Goal: Use online tool/utility: Utilize a website feature to perform a specific function

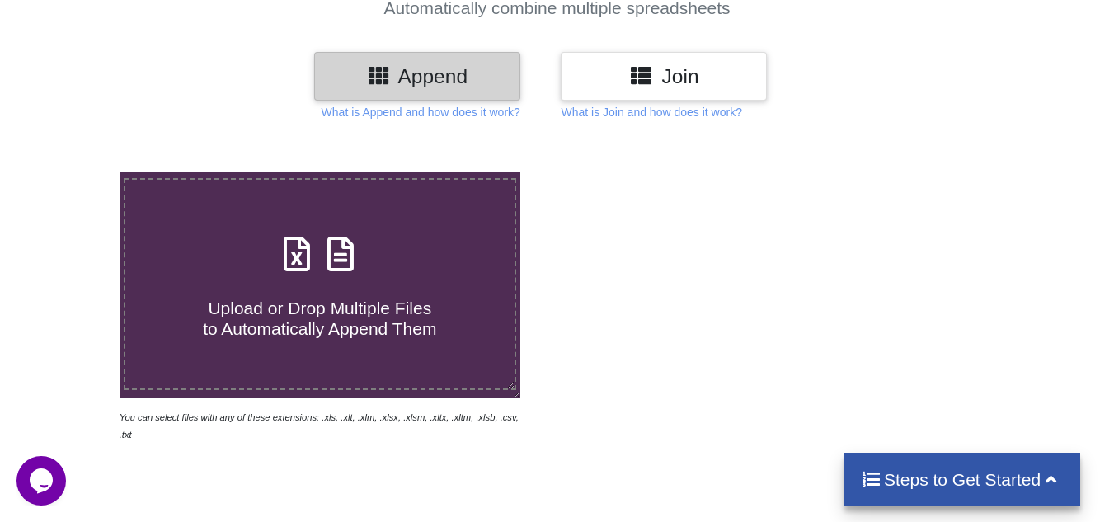
click at [269, 319] on span "Upload or Drop Multiple Files to Automatically Append Them" at bounding box center [319, 318] width 233 height 40
click at [74, 171] on input "Upload or Drop Multiple Files to Automatically Append Them" at bounding box center [74, 171] width 0 height 0
type input "C:\fakepath\Synfra Debit [DATE].xlsx"
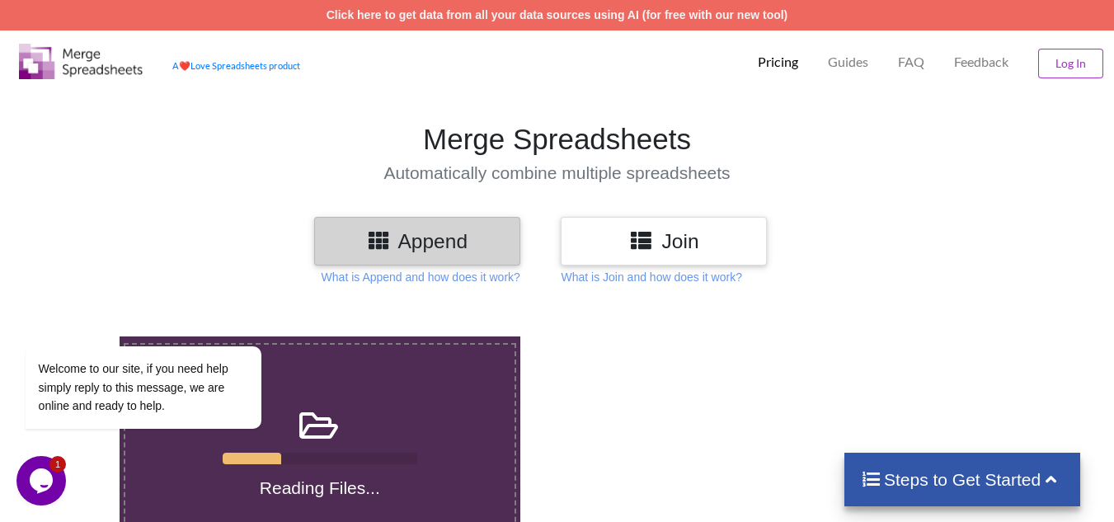
scroll to position [165, 0]
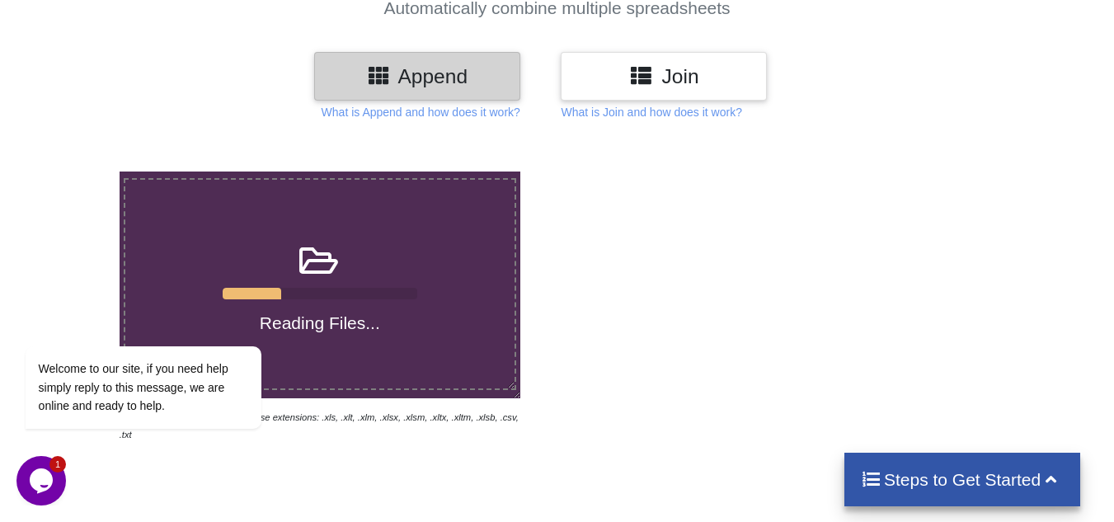
click at [960, 4] on h4 "Automatically combine multiple spreadsheets" at bounding box center [557, 8] width 1130 height 21
drag, startPoint x: 83, startPoint y: 176, endPoint x: 98, endPoint y: 164, distance: 18.8
click at [92, 171] on div at bounding box center [94, 306] width 41 height 271
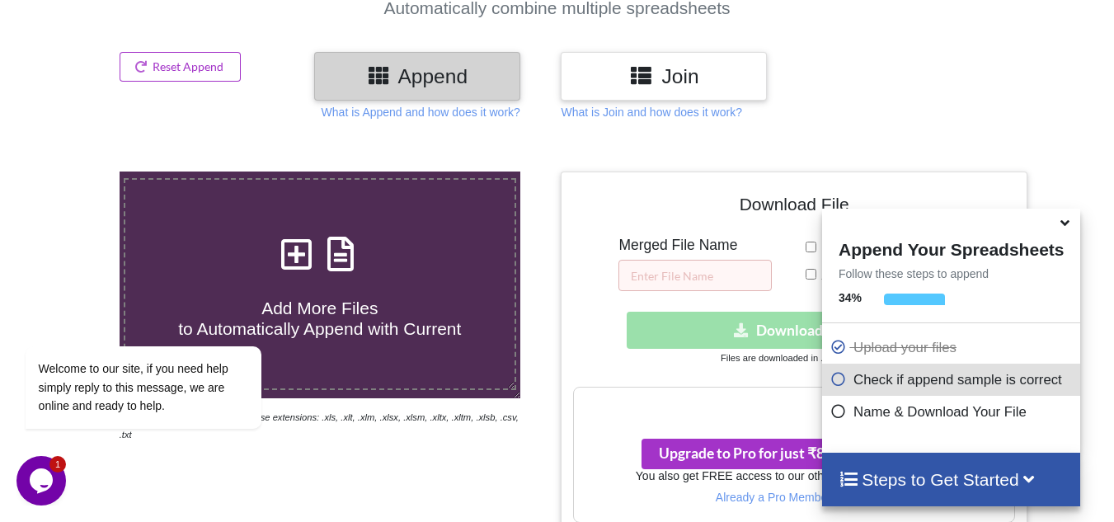
scroll to position [750, 0]
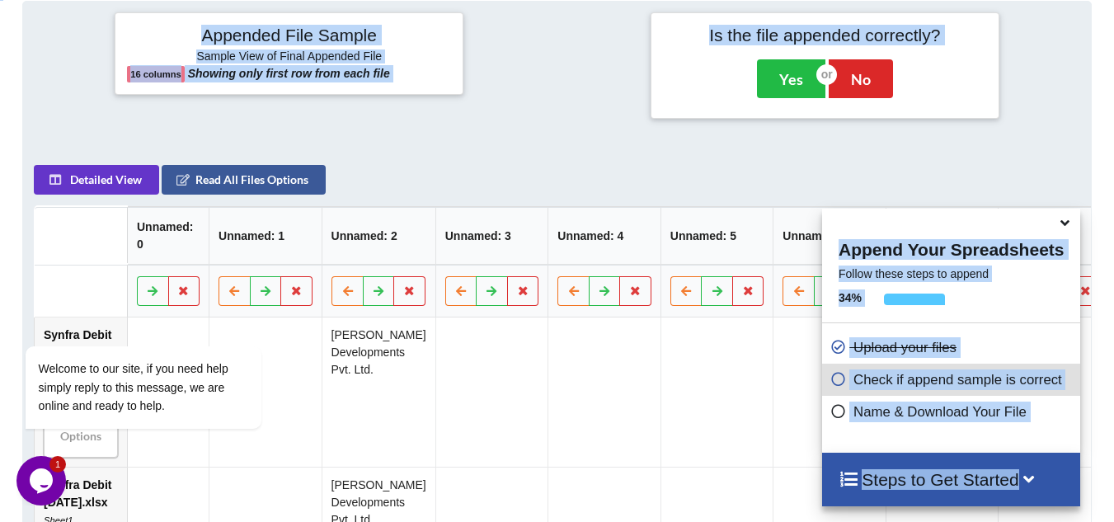
drag, startPoint x: 126, startPoint y: 179, endPoint x: 167, endPoint y: 177, distance: 41.3
click at [1067, 228] on icon at bounding box center [1064, 220] width 17 height 15
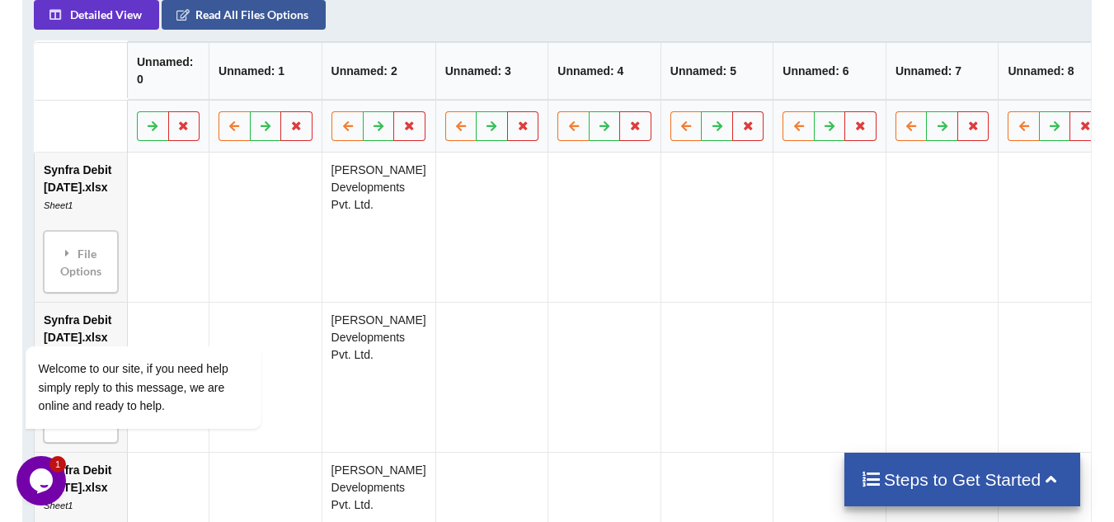
scroll to position [833, 0]
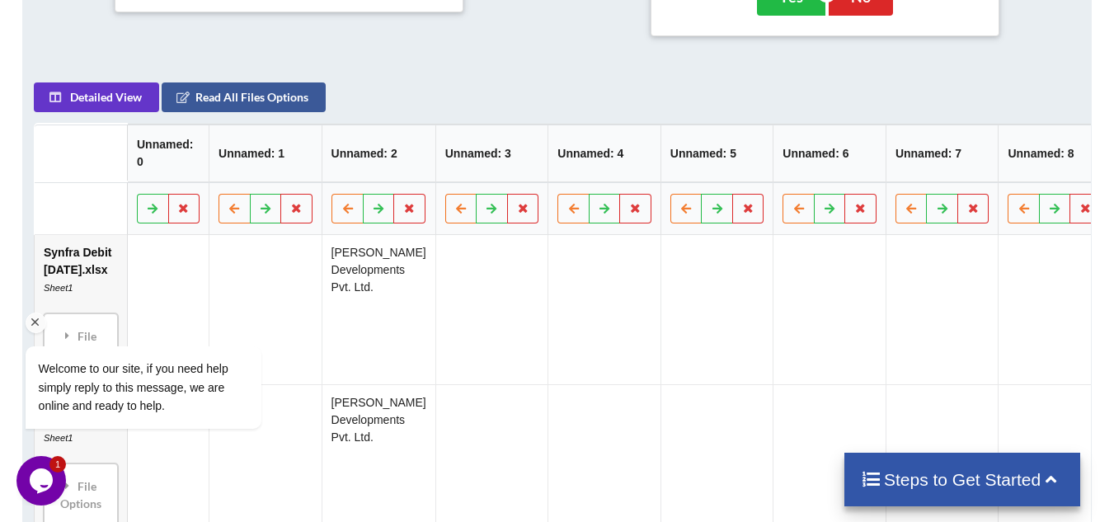
click at [34, 324] on icon "Chat attention grabber" at bounding box center [35, 322] width 15 height 15
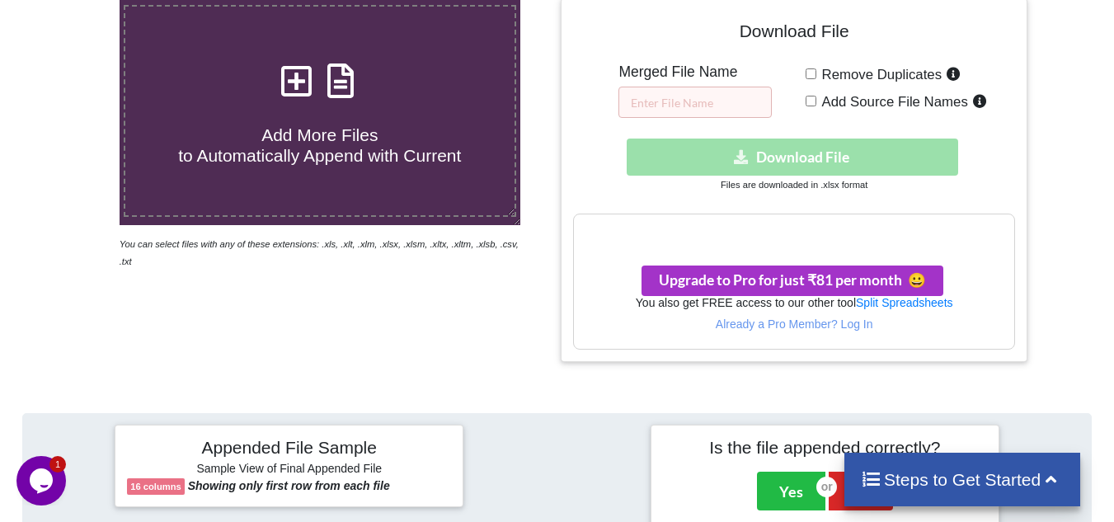
scroll to position [256, 0]
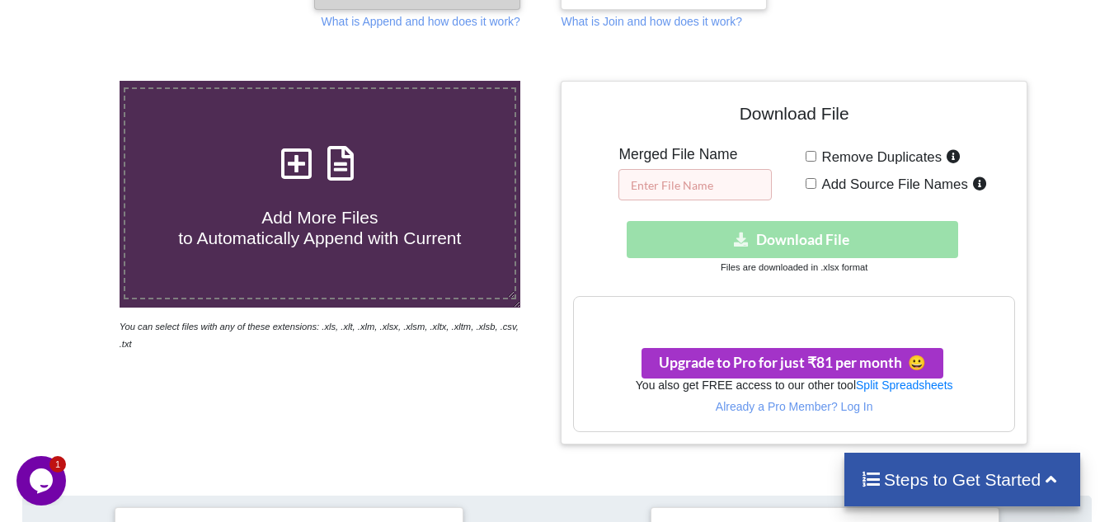
click at [641, 194] on input "text" at bounding box center [694, 184] width 153 height 31
click at [816, 158] on label "Remove Duplicates" at bounding box center [890, 156] width 149 height 21
click at [815, 158] on input "Remove Duplicates" at bounding box center [810, 156] width 11 height 11
checkbox input "true"
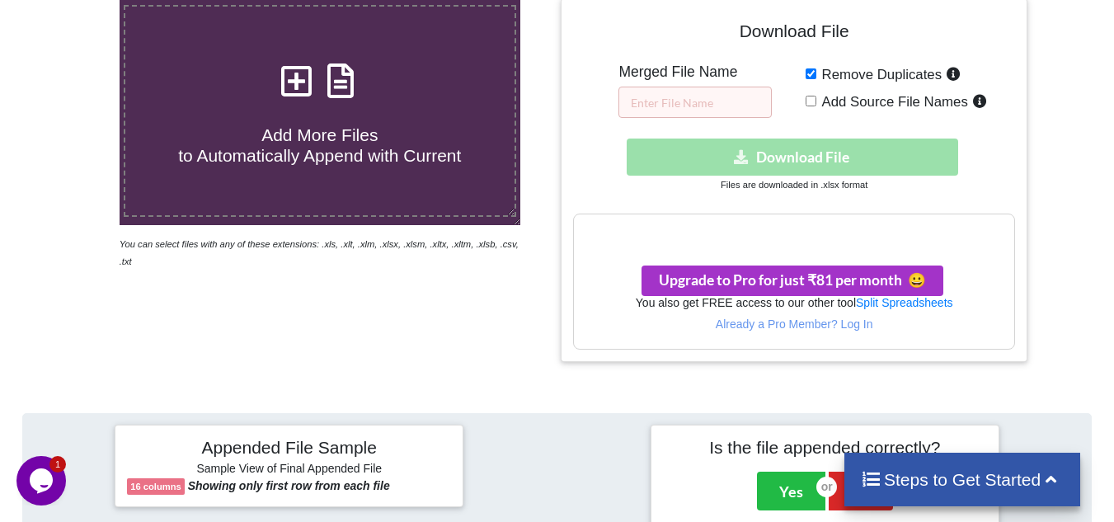
scroll to position [420, 0]
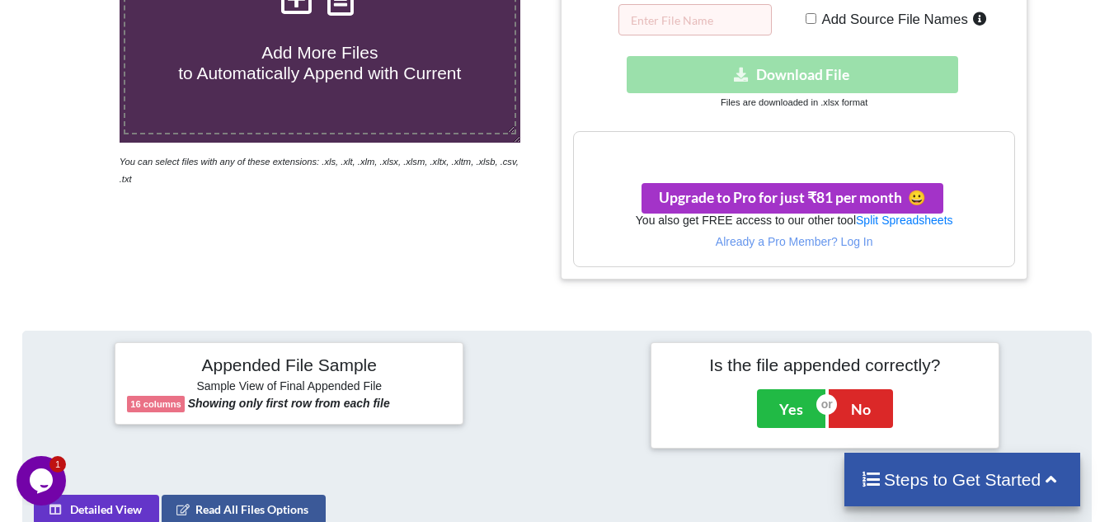
click at [740, 154] on h3 "Your files are more than 1 MB" at bounding box center [793, 149] width 439 height 18
click at [866, 70] on div "Download hidden Download File" at bounding box center [793, 74] width 441 height 37
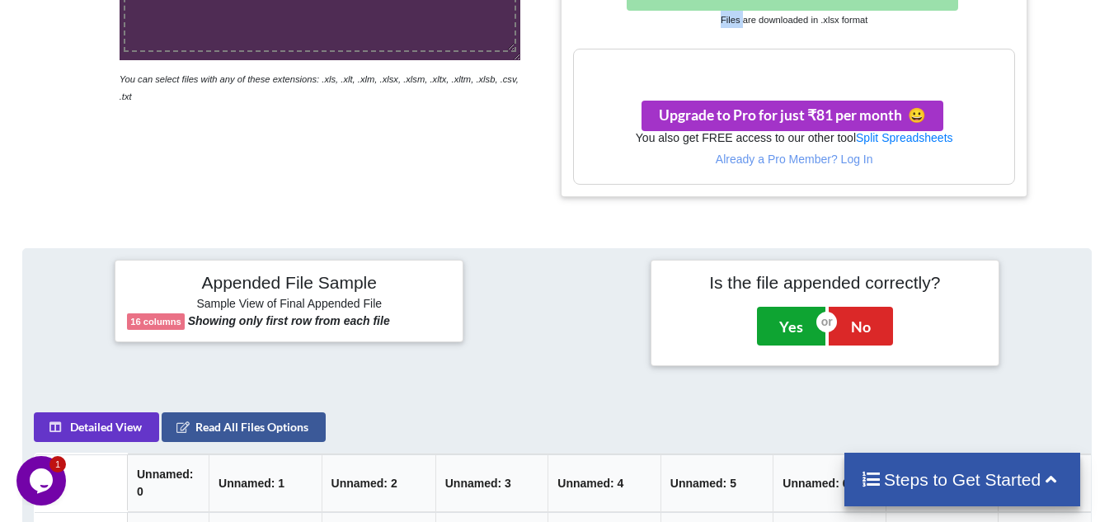
click at [796, 333] on button "Yes" at bounding box center [791, 326] width 68 height 38
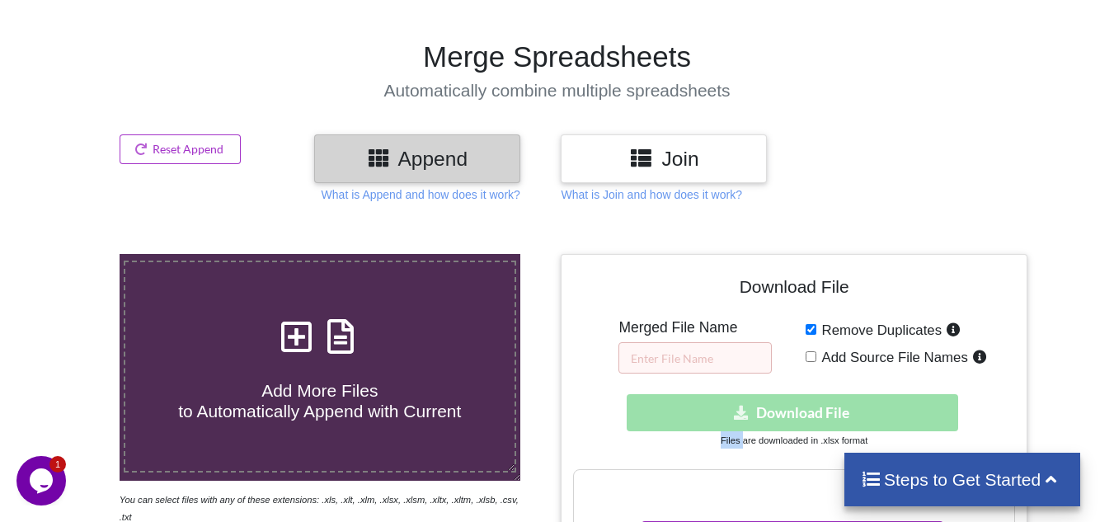
scroll to position [165, 0]
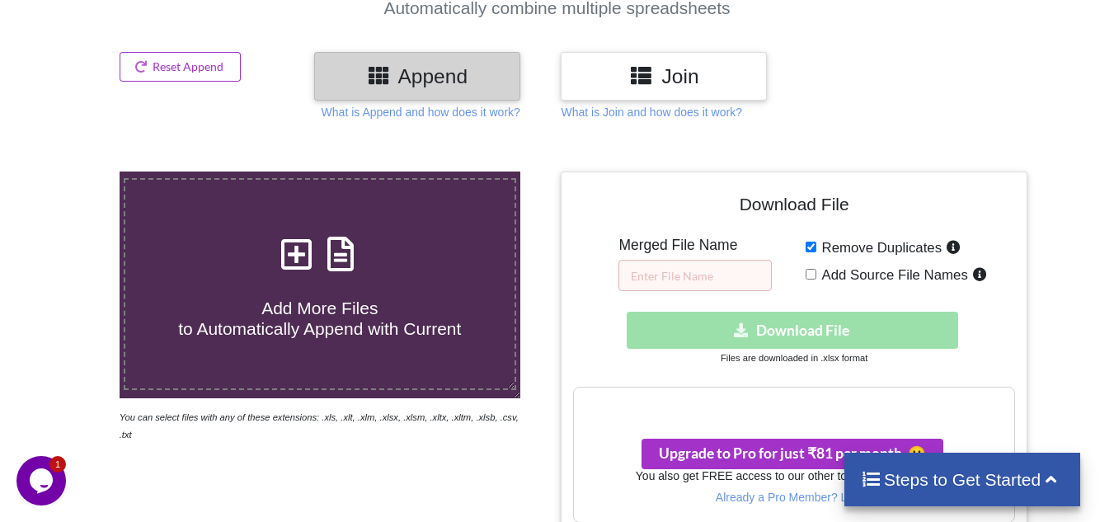
click at [864, 341] on div "Download hidden Download File" at bounding box center [793, 330] width 441 height 37
click at [680, 272] on input "text" at bounding box center [694, 275] width 153 height 31
type input "dtydhckb"
